Goal: Task Accomplishment & Management: Manage account settings

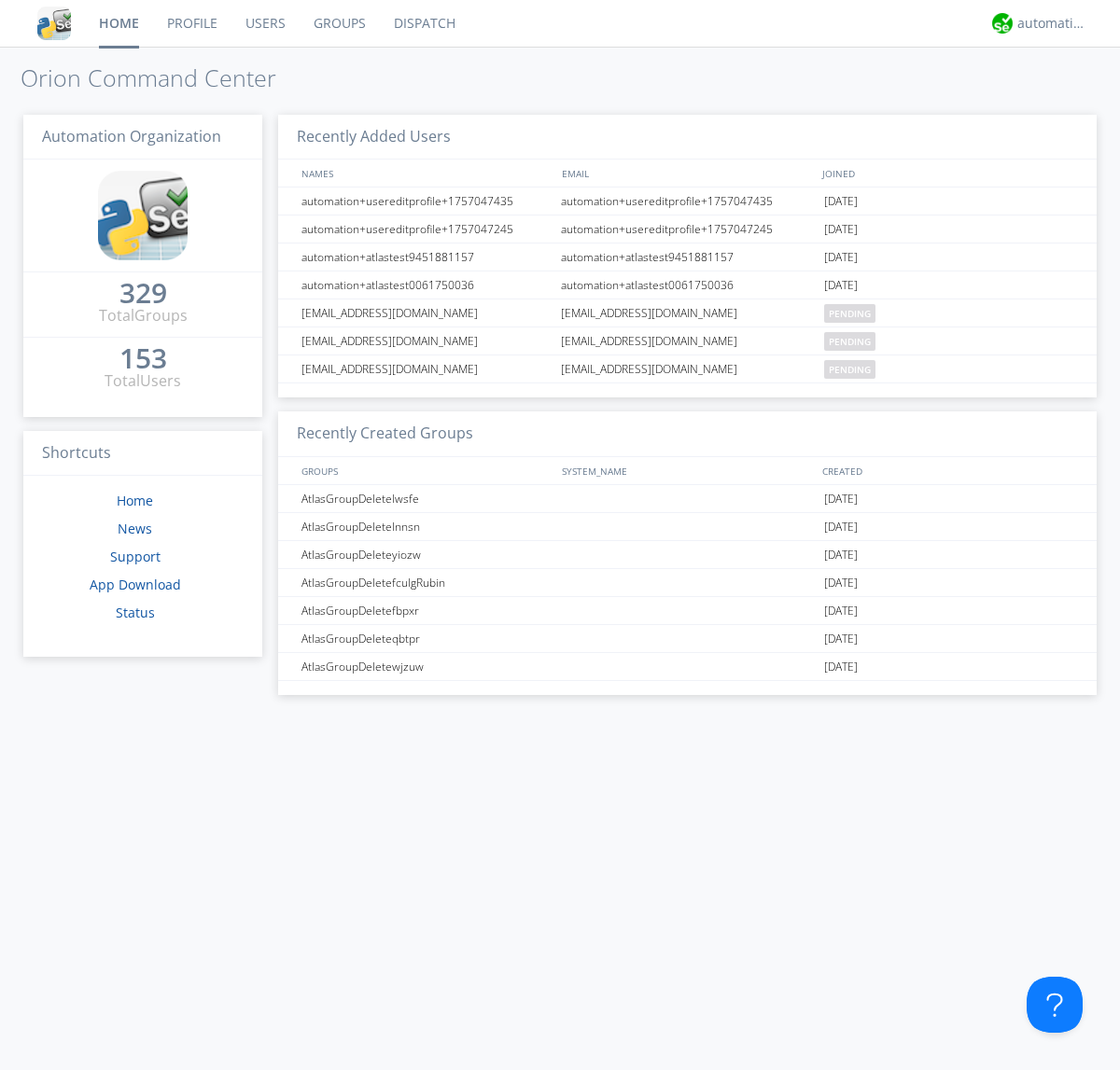
click at [264, 23] on link "Users" at bounding box center [265, 23] width 68 height 47
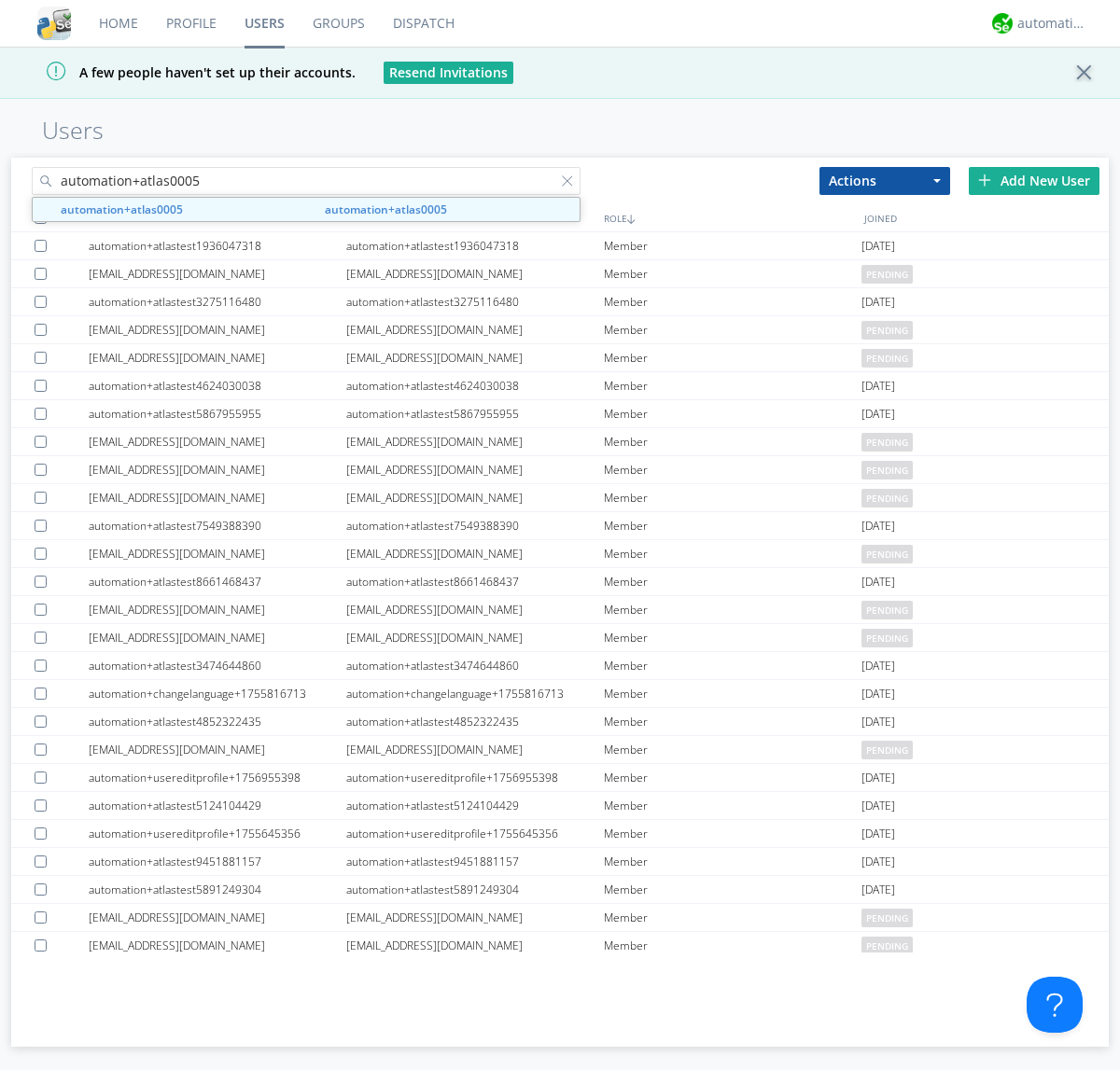
type input "automation+atlas0005"
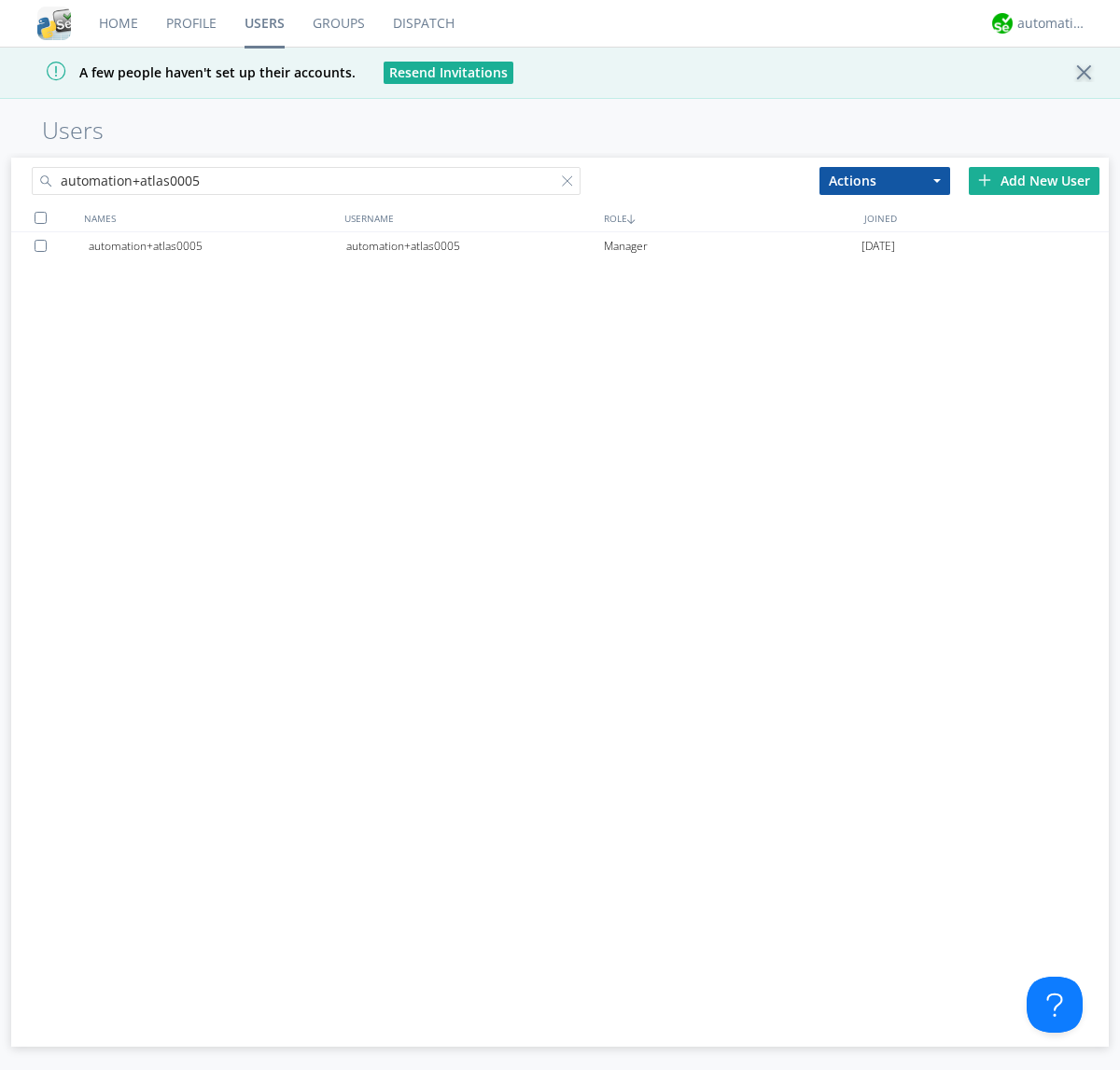
click at [474, 245] on div "automation+atlas0005" at bounding box center [475, 246] width 258 height 28
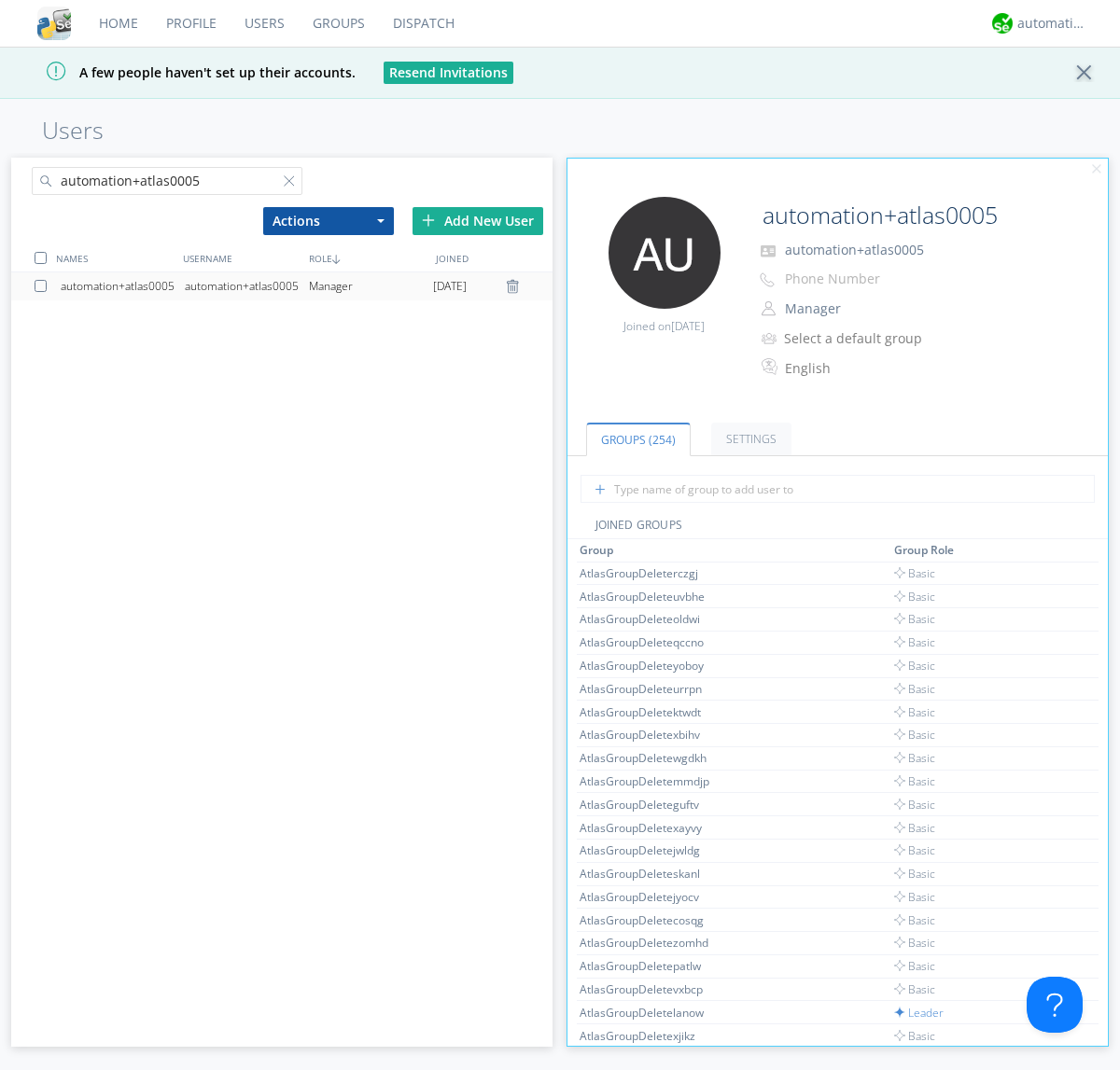
click at [749, 438] on link "Settings" at bounding box center [751, 439] width 80 height 33
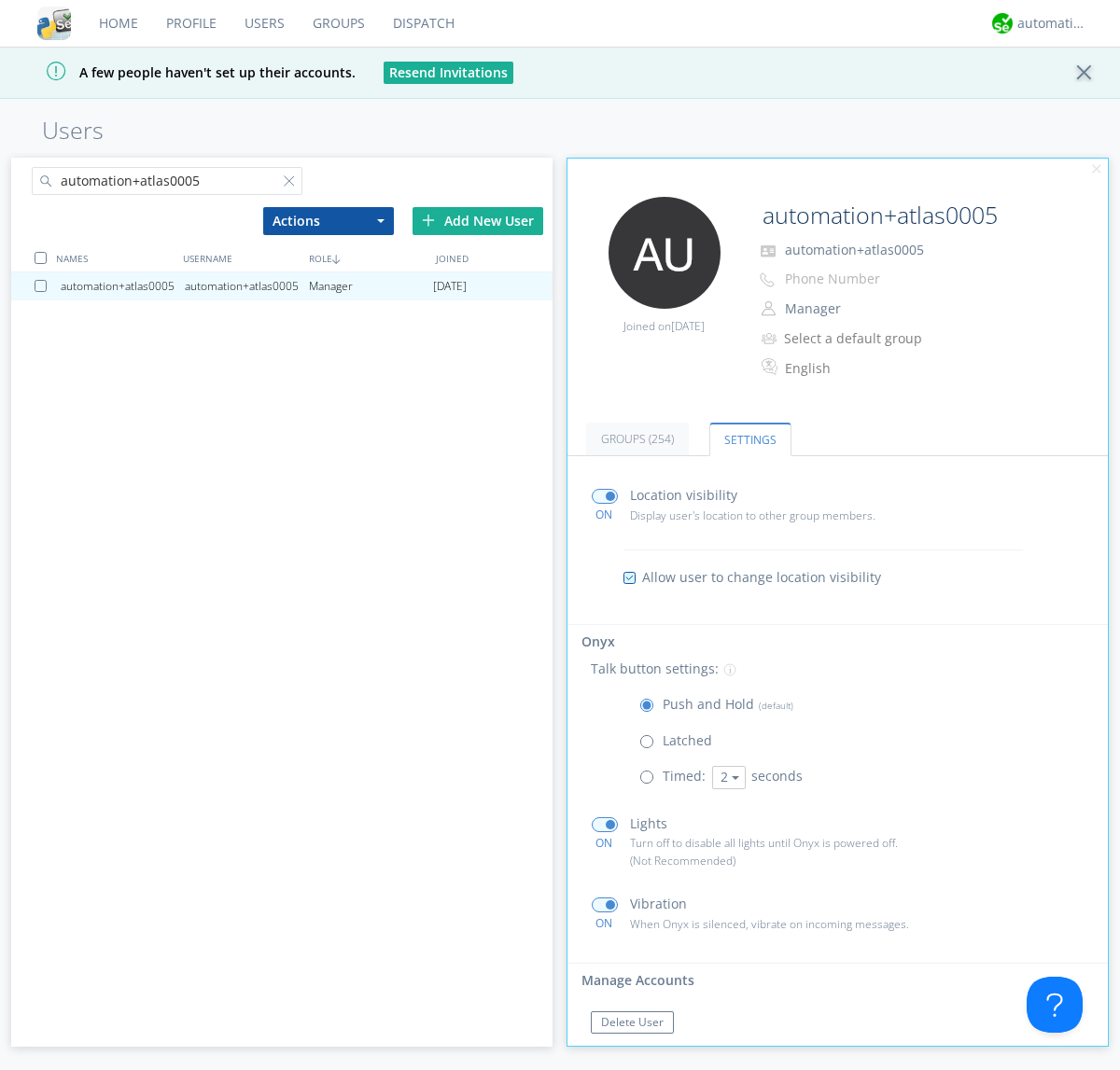
click at [651, 746] on span at bounding box center [651, 746] width 23 height 23
click at [0, 0] on input "radio" at bounding box center [0, 0] width 0 height 0
click at [651, 709] on span at bounding box center [651, 709] width 23 height 23
click at [0, 0] on input "radio" at bounding box center [0, 0] width 0 height 0
click at [1047, 23] on div "automation+atlas" at bounding box center [1052, 23] width 70 height 18
